Goal: Entertainment & Leisure: Consume media (video, audio)

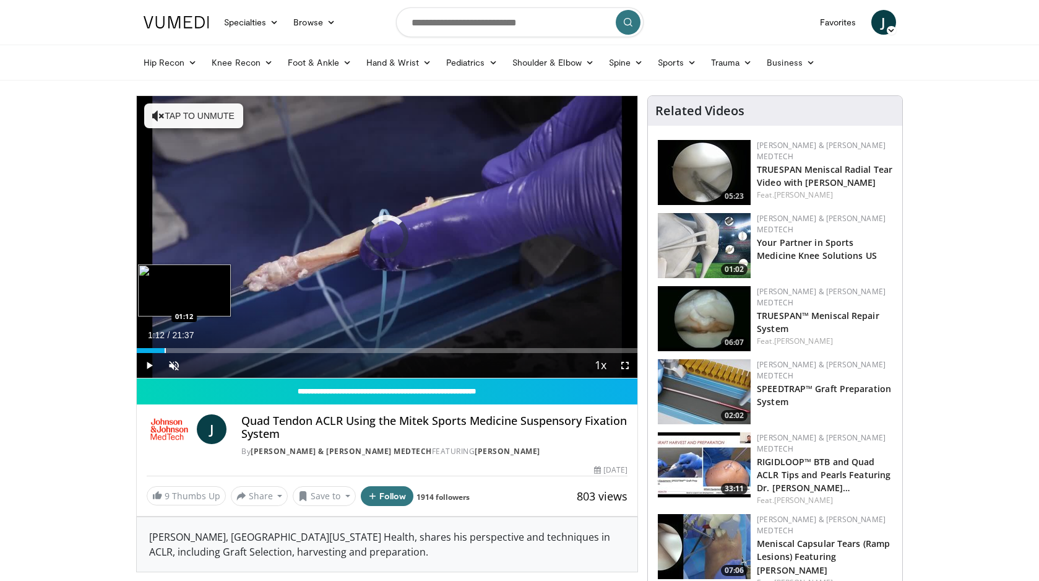
click at [165, 351] on div "Progress Bar" at bounding box center [165, 350] width 1 height 5
click at [627, 366] on span "Video Player" at bounding box center [625, 365] width 25 height 25
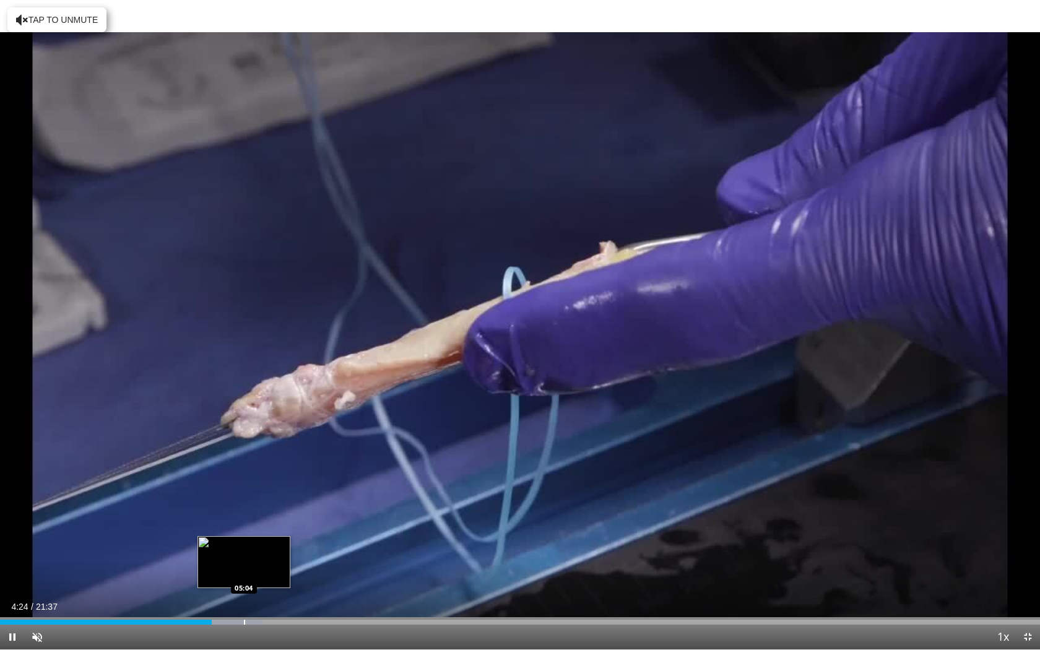
click at [244, 580] on div "Loaded : 25.22% 04:24 05:04" at bounding box center [520, 619] width 1040 height 12
click at [288, 580] on div "Loaded : 28.28% 05:59 05:59" at bounding box center [520, 619] width 1040 height 12
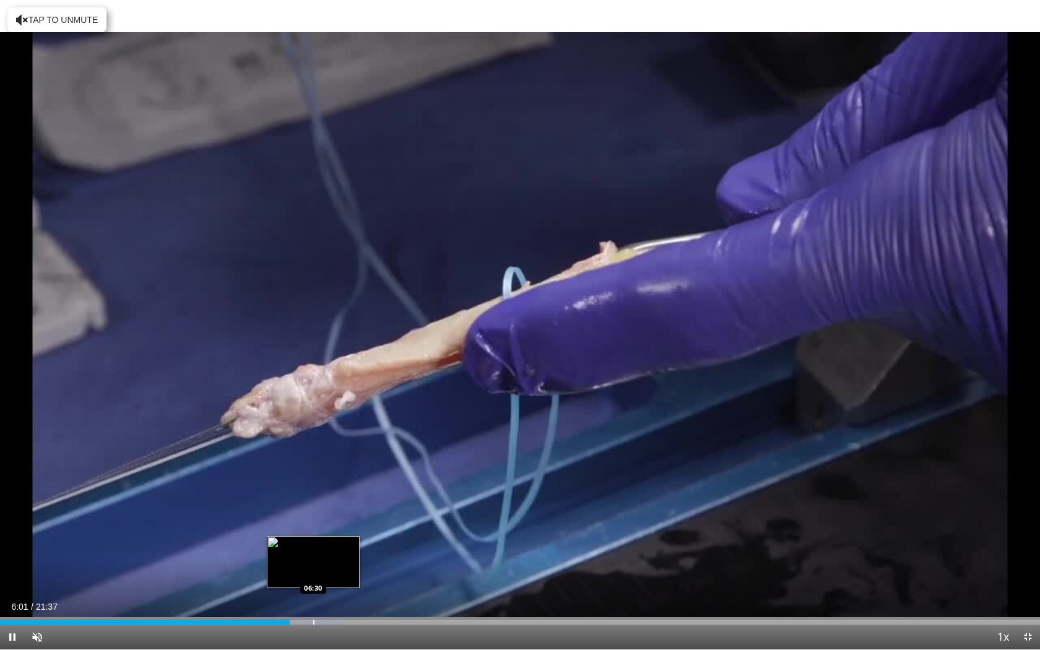
click at [313, 580] on div "Loaded : 32.86% 06:01 06:30" at bounding box center [520, 619] width 1040 height 12
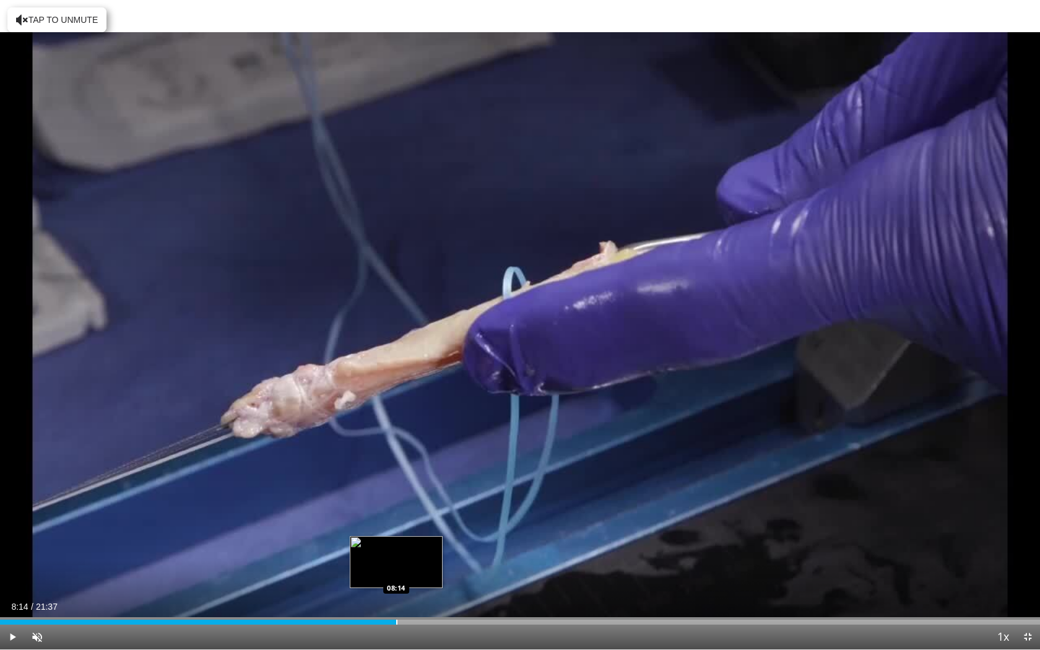
click at [396, 580] on div "Progress Bar" at bounding box center [396, 622] width 1 height 5
click at [438, 580] on div "Progress Bar" at bounding box center [438, 622] width 1 height 5
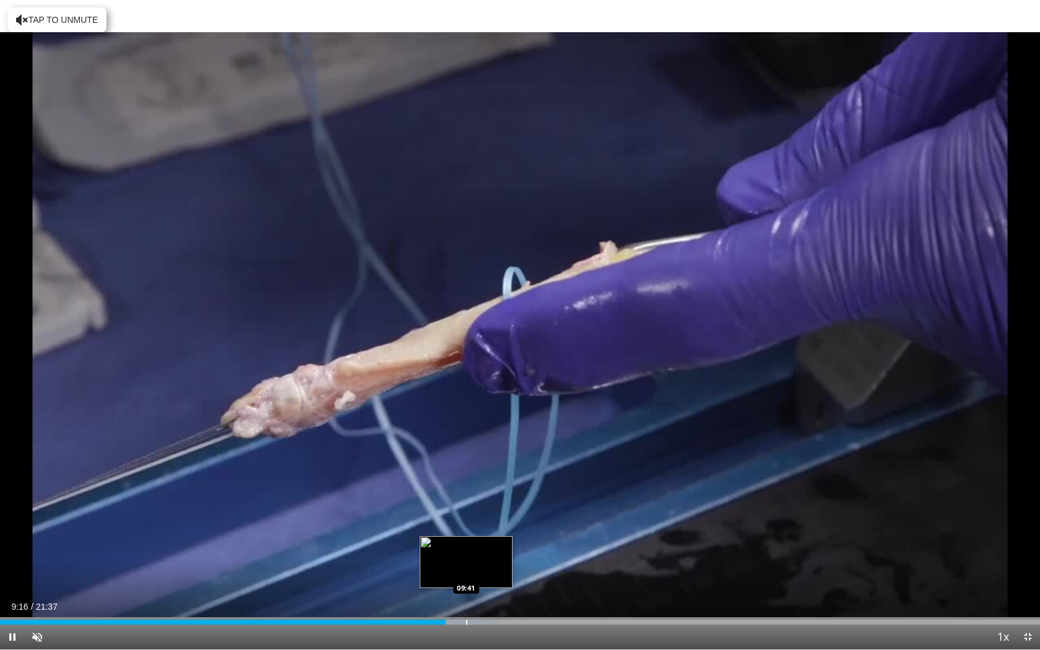
click at [465, 580] on div "Loaded : 47.77% 09:16 09:41" at bounding box center [520, 619] width 1040 height 12
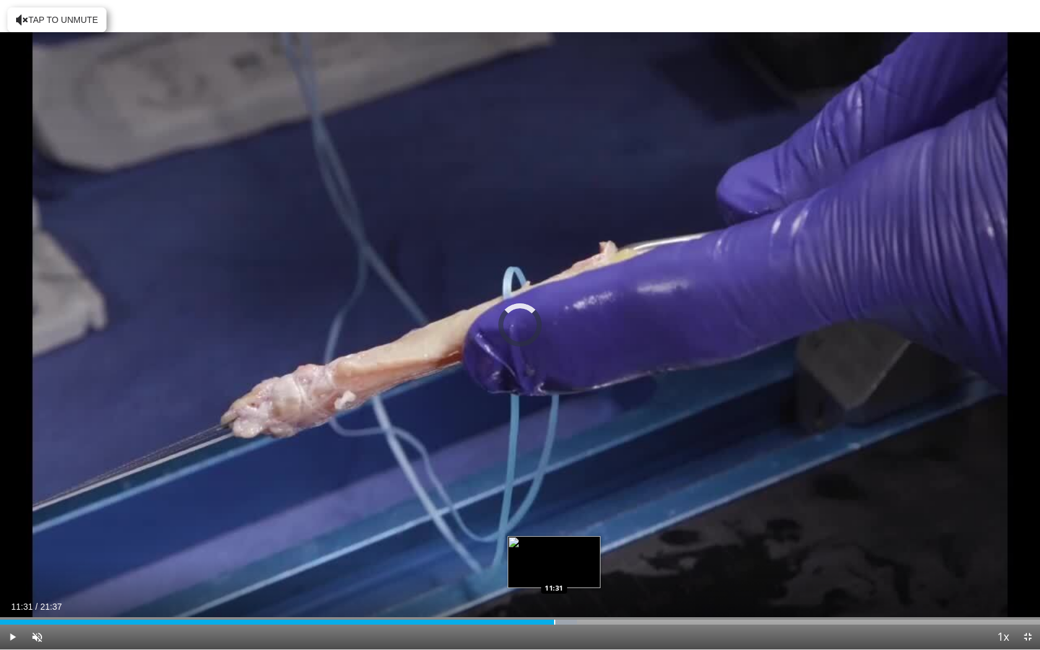
click at [554, 580] on div "Progress Bar" at bounding box center [554, 622] width 1 height 5
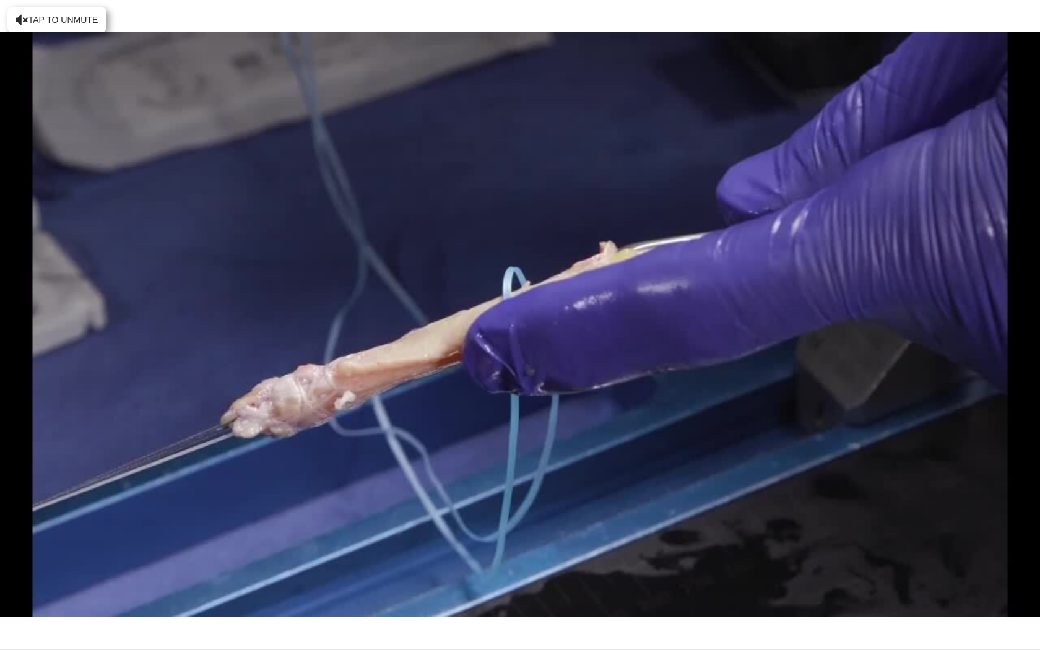
click at [579, 580] on video-js "**********" at bounding box center [520, 325] width 1040 height 650
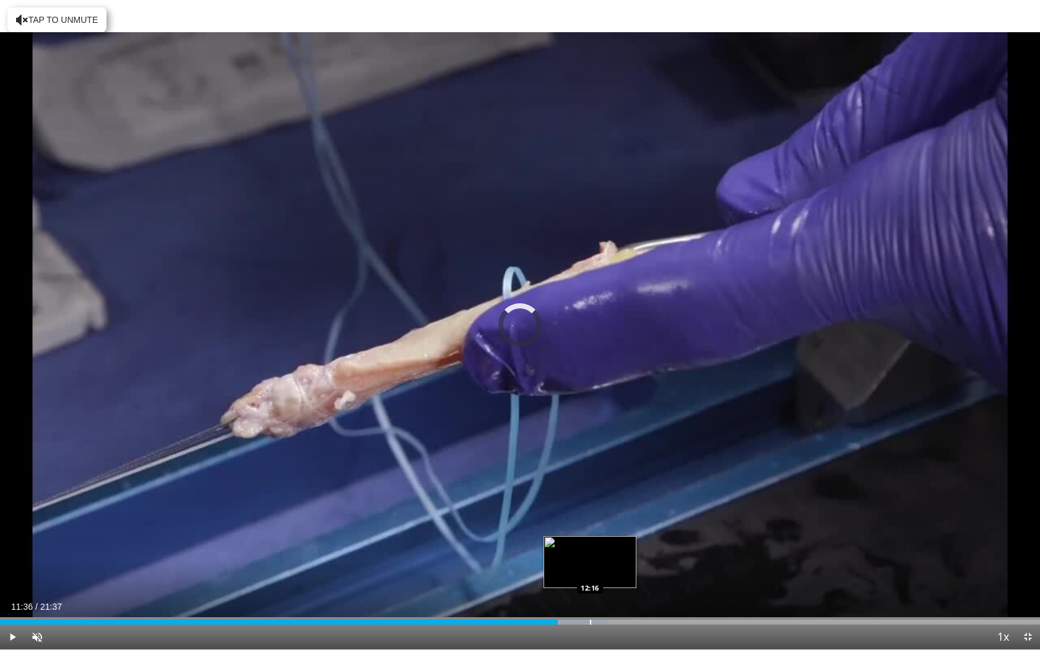
click at [589, 580] on div "Loaded : 58.56% 11:36 12:16" at bounding box center [520, 622] width 1040 height 5
click at [623, 580] on div "Progress Bar" at bounding box center [623, 622] width 1 height 5
click at [650, 580] on div "Progress Bar" at bounding box center [650, 622] width 1 height 5
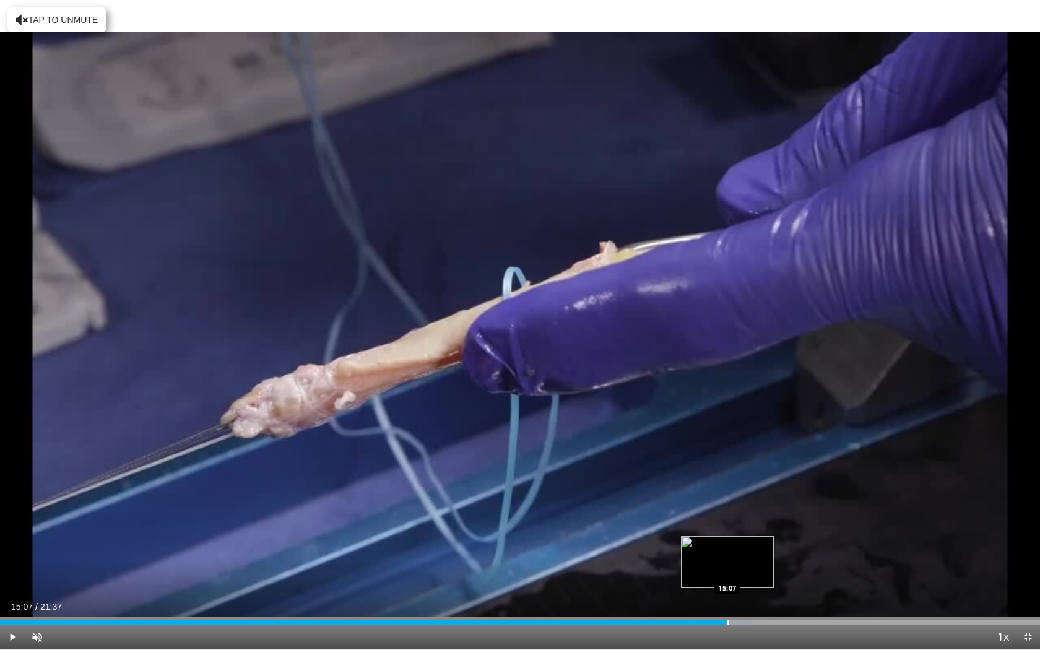
click at [727, 580] on div "Progress Bar" at bounding box center [727, 622] width 1 height 5
click at [772, 580] on div "Loaded : 77.05% 15:36 16:04" at bounding box center [520, 619] width 1040 height 12
click at [797, 580] on div "Loaded : 79.36% 16:34 16:34" at bounding box center [520, 619] width 1040 height 12
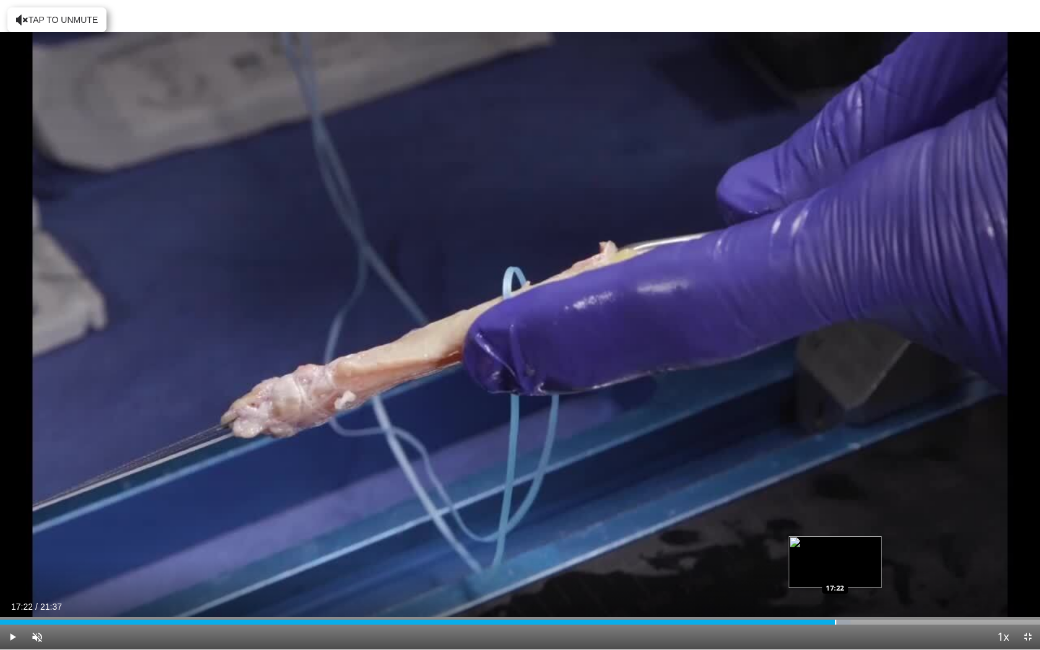
click at [834, 580] on div "Loaded : 81.78% 17:22 17:22" at bounding box center [520, 619] width 1040 height 12
click at [866, 580] on div "Progress Bar" at bounding box center [866, 622] width 1 height 5
click at [1026, 580] on div "Loaded : 100.00% 21:08 21:20" at bounding box center [520, 619] width 1040 height 12
click at [1026, 580] on span "Video Player" at bounding box center [1027, 636] width 25 height 25
